Goal: Transaction & Acquisition: Purchase product/service

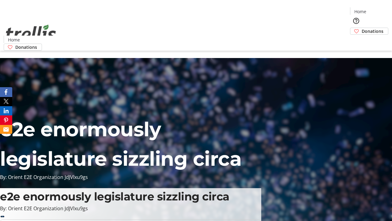
click at [362, 28] on span "Donations" at bounding box center [373, 31] width 22 height 6
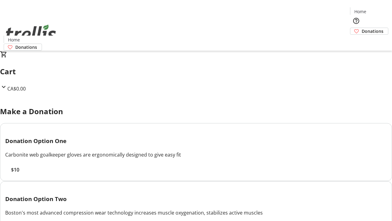
click at [19, 173] on span "$10" at bounding box center [15, 169] width 8 height 7
select select "CA"
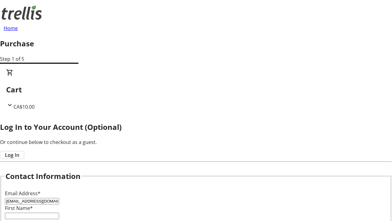
type input "[EMAIL_ADDRESS][DOMAIN_NAME]"
type input "Garret"
type input "[PERSON_NAME]"
type input "[STREET_ADDRESS][PERSON_NAME]"
type input "Kelowna"
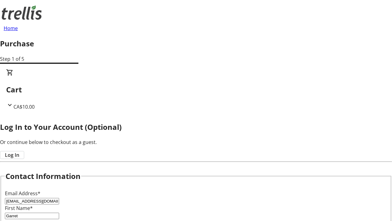
select select "BC"
type input "Kelowna"
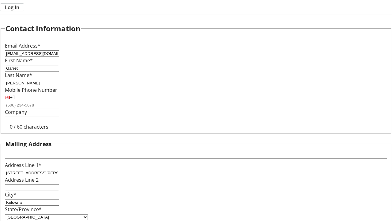
type input "V1Y 0C2"
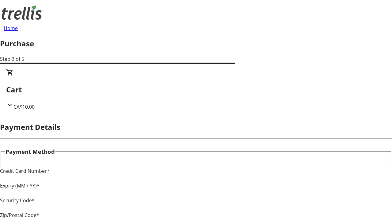
type input "V1Y 0C2"
